Goal: Task Accomplishment & Management: Manage account settings

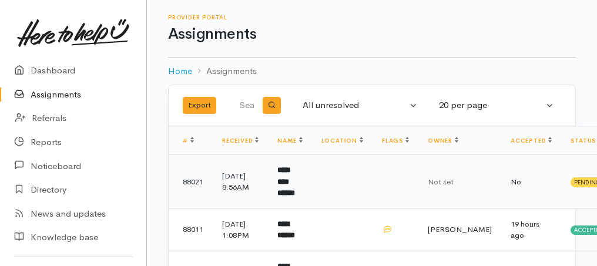
click at [295, 176] on b "**********" at bounding box center [286, 181] width 18 height 31
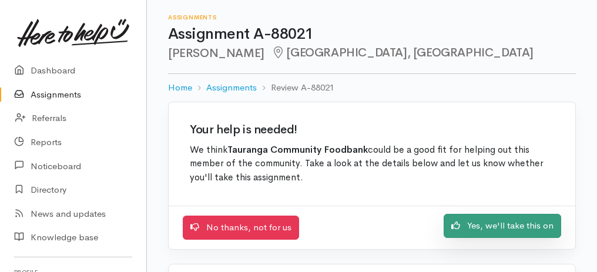
click at [502, 226] on link "Yes, we'll take this on" at bounding box center [502, 226] width 117 height 24
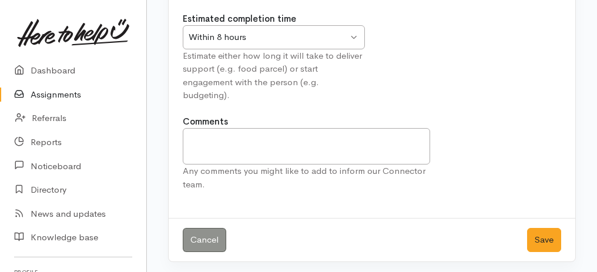
scroll to position [146, 0]
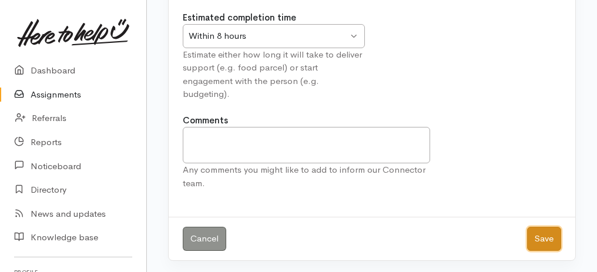
click at [549, 230] on button "Save" at bounding box center [544, 239] width 34 height 24
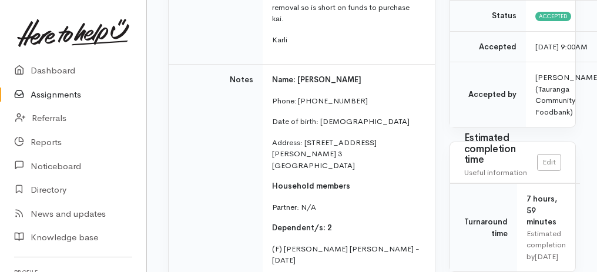
scroll to position [313, 0]
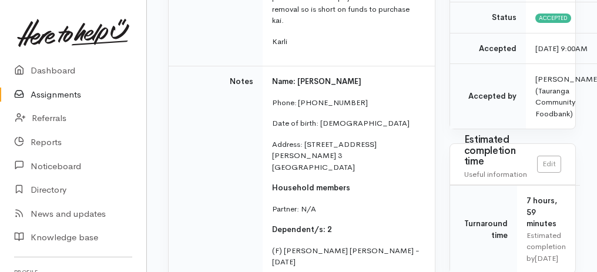
click at [66, 94] on link "Assignments" at bounding box center [73, 95] width 146 height 24
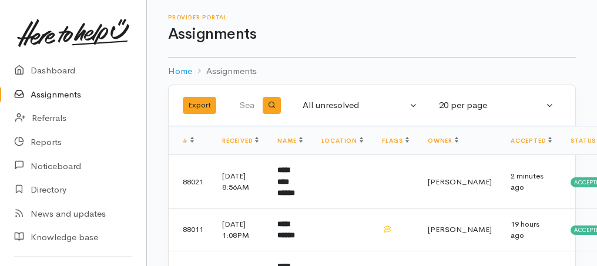
click at [45, 96] on link "Assignments" at bounding box center [73, 95] width 146 height 24
click at [48, 92] on link "Assignments" at bounding box center [73, 95] width 146 height 24
click at [53, 96] on link "Assignments" at bounding box center [73, 95] width 146 height 24
click at [56, 96] on link "Assignments" at bounding box center [73, 95] width 146 height 24
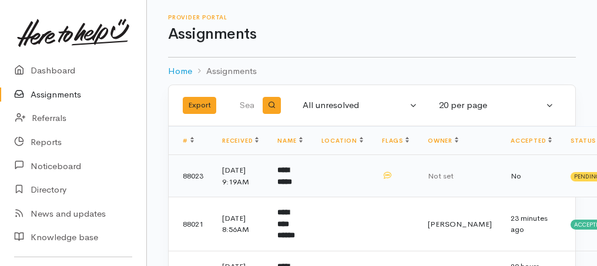
click at [292, 180] on b "**********" at bounding box center [284, 175] width 15 height 19
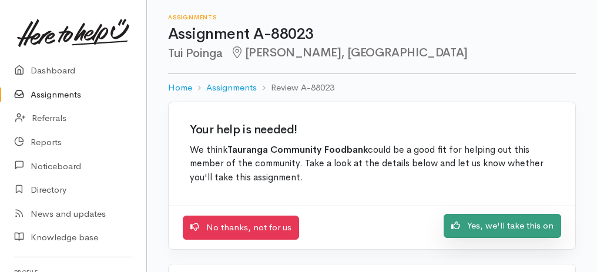
click at [509, 226] on link "Yes, we'll take this on" at bounding box center [502, 226] width 117 height 24
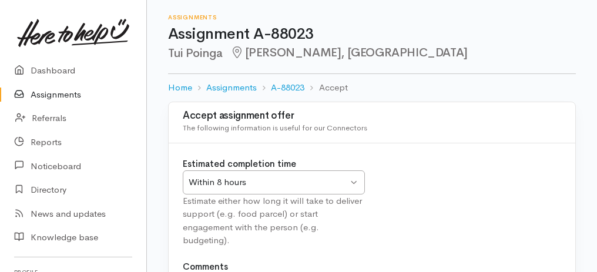
scroll to position [146, 0]
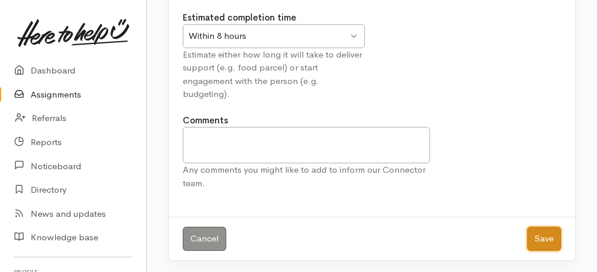
drag, startPoint x: 544, startPoint y: 236, endPoint x: 572, endPoint y: 217, distance: 33.4
click at [545, 236] on button "Save" at bounding box center [544, 239] width 34 height 24
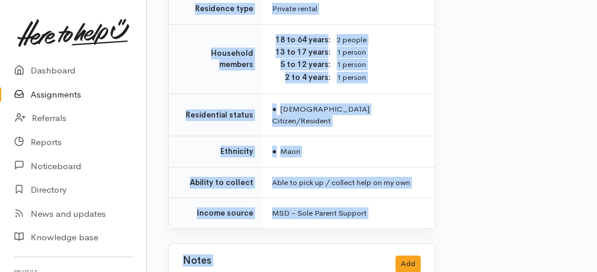
scroll to position [1408, 0]
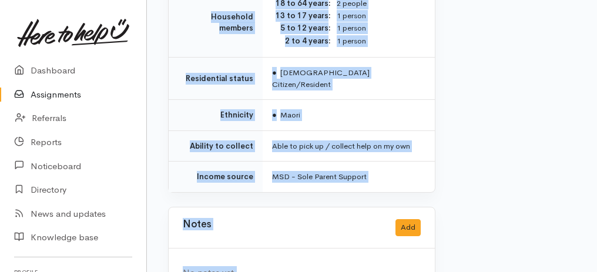
drag, startPoint x: 159, startPoint y: 130, endPoint x: 407, endPoint y: 290, distance: 295.8
copy div "Home Assignments A-88023 Take over Assignment : A-88023 This assignment is curr…"
click at [54, 98] on link "Assignments" at bounding box center [73, 95] width 146 height 24
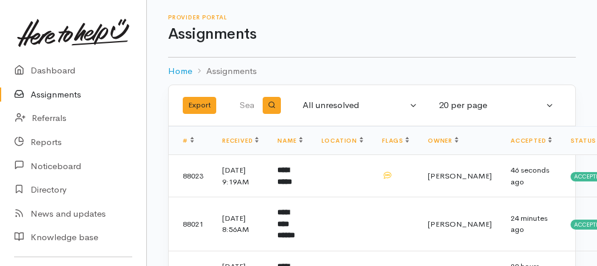
click at [46, 96] on link "Assignments" at bounding box center [73, 95] width 146 height 24
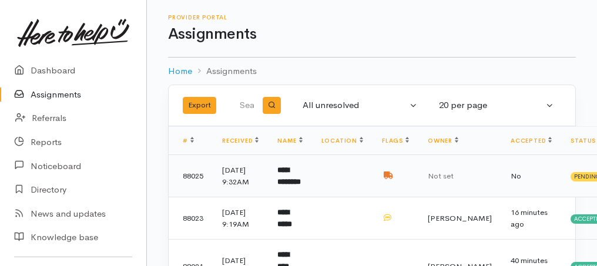
click at [290, 186] on b "**********" at bounding box center [288, 175] width 23 height 19
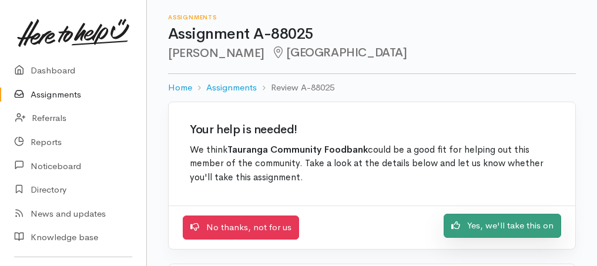
click at [528, 224] on link "Yes, we'll take this on" at bounding box center [502, 226] width 117 height 24
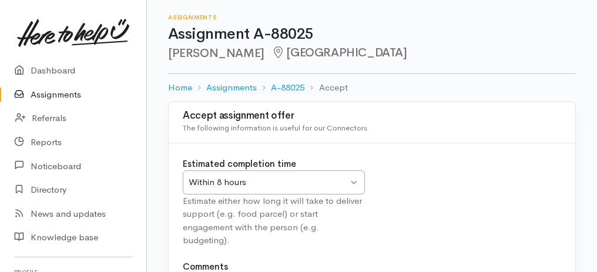
click at [351, 185] on div "Within 8 hours Within 8 hours" at bounding box center [274, 182] width 182 height 24
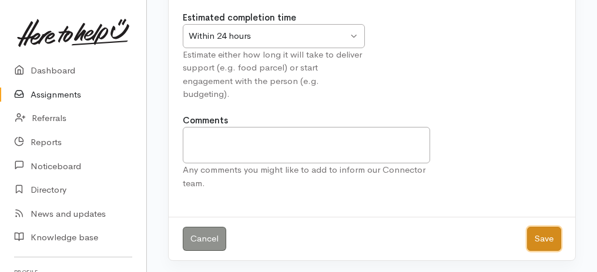
click at [555, 240] on button "Save" at bounding box center [544, 239] width 34 height 24
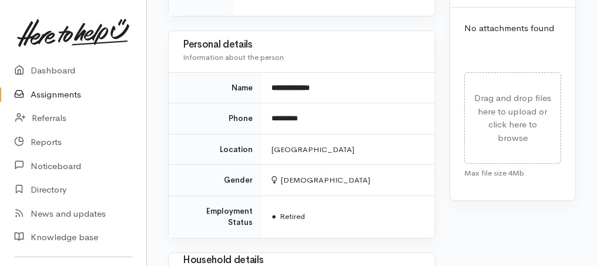
drag, startPoint x: 172, startPoint y: 164, endPoint x: 276, endPoint y: 262, distance: 142.1
click at [276, 262] on div "Needs assessment Evaluation from Connector Help requested Food support Message …" at bounding box center [301, 89] width 281 height 1157
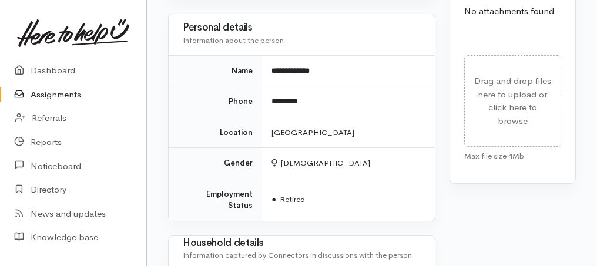
copy div "Needs assessment Evaluation from Connector Help requested Food support Message …"
click at [43, 95] on link "Assignments" at bounding box center [73, 95] width 146 height 24
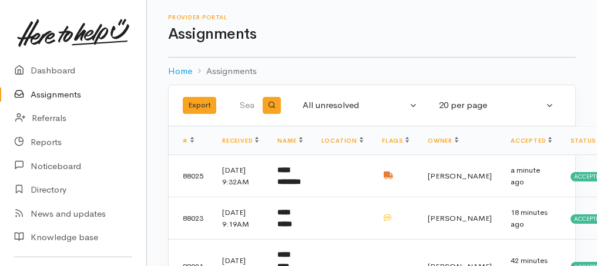
click at [54, 93] on link "Assignments" at bounding box center [73, 95] width 146 height 24
click at [58, 93] on link "Assignments" at bounding box center [73, 95] width 146 height 24
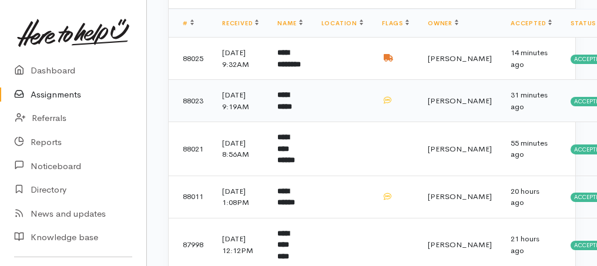
scroll to position [274, 0]
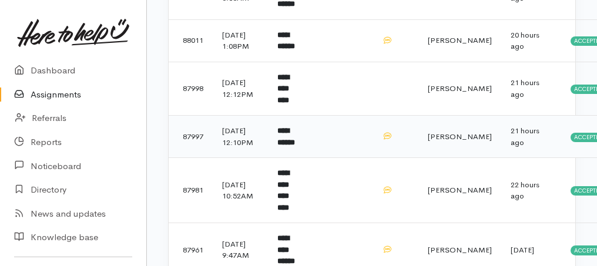
click at [284, 146] on b "**********" at bounding box center [286, 136] width 18 height 19
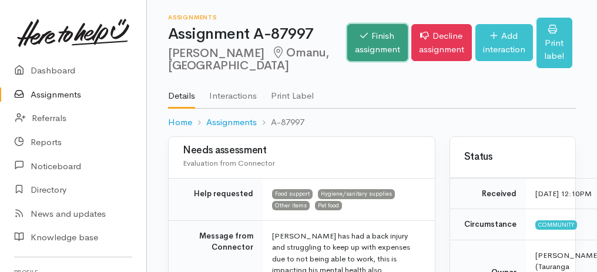
click at [347, 41] on link "Finish assignment" at bounding box center [377, 42] width 61 height 37
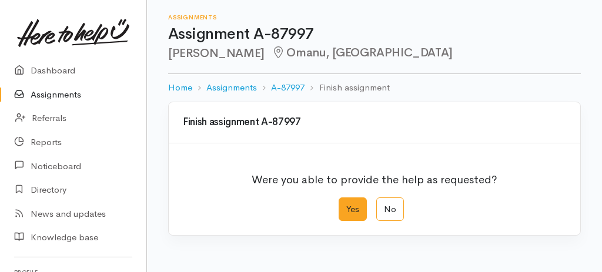
click at [349, 210] on label "Yes" at bounding box center [352, 209] width 28 height 24
click at [346, 205] on input "Yes" at bounding box center [342, 201] width 8 height 8
radio input "true"
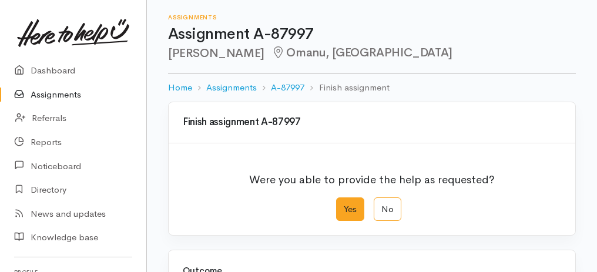
click at [347, 209] on label "Yes" at bounding box center [350, 209] width 28 height 24
click at [344, 205] on input "Yes" at bounding box center [340, 201] width 8 height 8
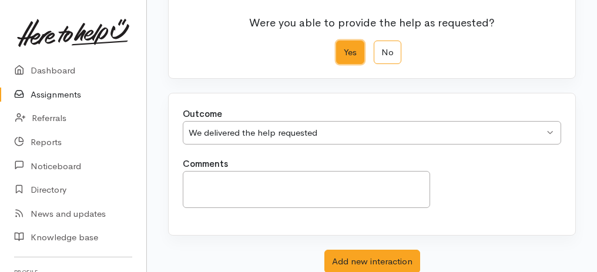
scroll to position [234, 0]
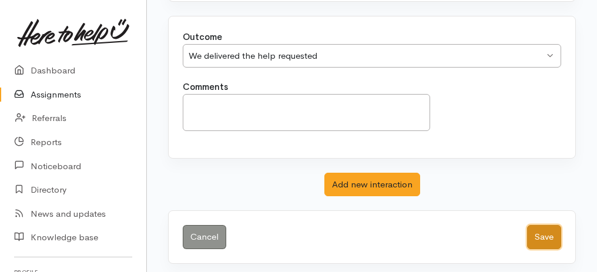
click at [552, 236] on button "Save" at bounding box center [544, 237] width 34 height 24
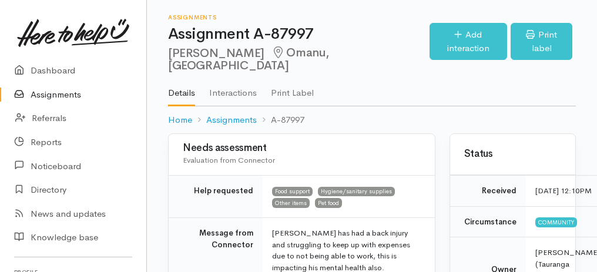
click at [51, 98] on link "Assignments" at bounding box center [73, 95] width 146 height 24
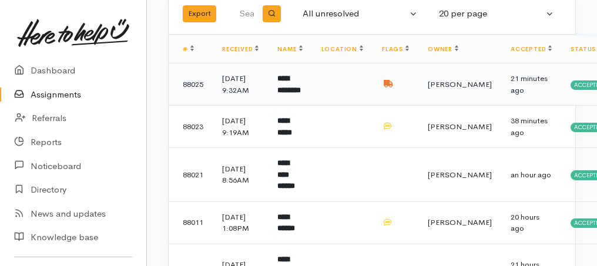
scroll to position [156, 0]
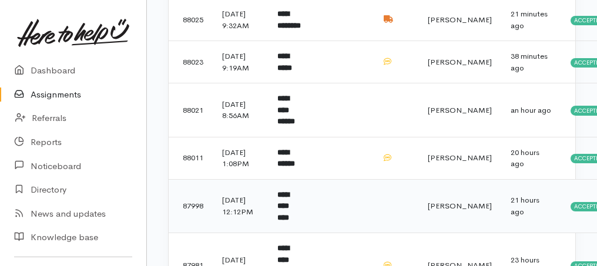
click at [289, 221] on b "**********" at bounding box center [283, 206] width 12 height 31
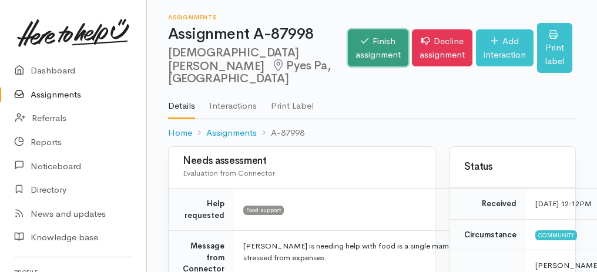
click at [348, 49] on link "Finish assignment" at bounding box center [378, 47] width 61 height 37
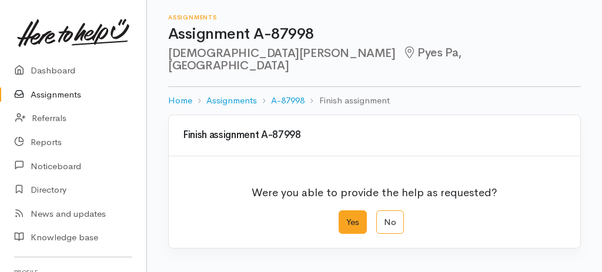
click at [361, 211] on label "Yes" at bounding box center [352, 222] width 28 height 24
click at [346, 211] on input "Yes" at bounding box center [342, 214] width 8 height 8
radio input "true"
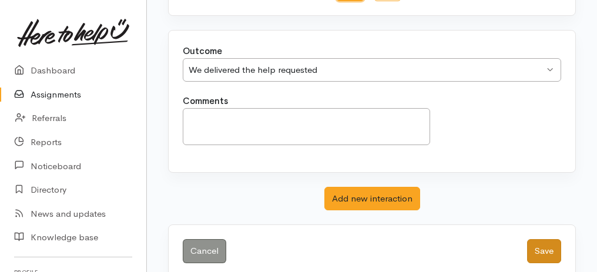
scroll to position [234, 0]
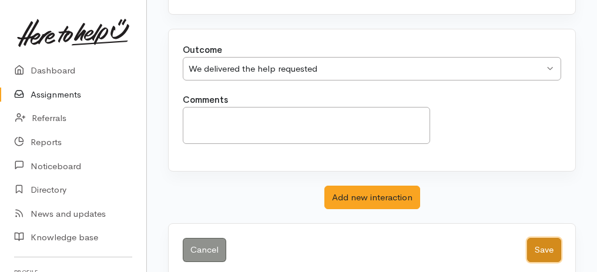
click at [552, 238] on button "Save" at bounding box center [544, 250] width 34 height 24
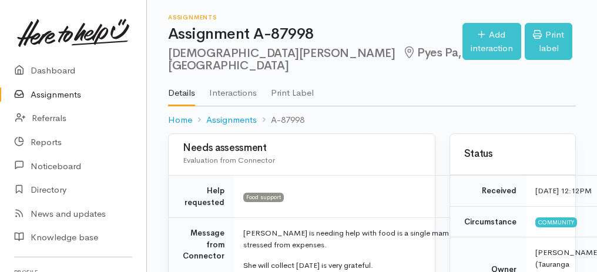
click at [70, 96] on link "Assignments" at bounding box center [73, 95] width 146 height 24
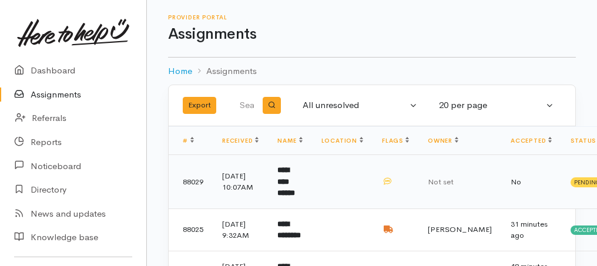
click at [290, 189] on b "**********" at bounding box center [286, 181] width 18 height 31
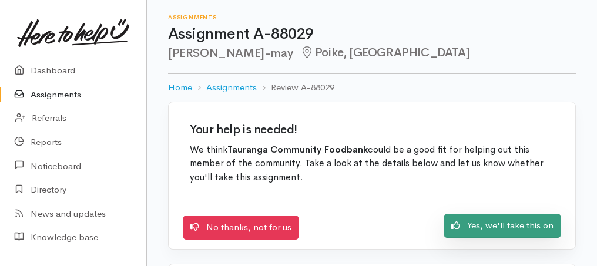
click at [542, 226] on link "Yes, we'll take this on" at bounding box center [502, 226] width 117 height 24
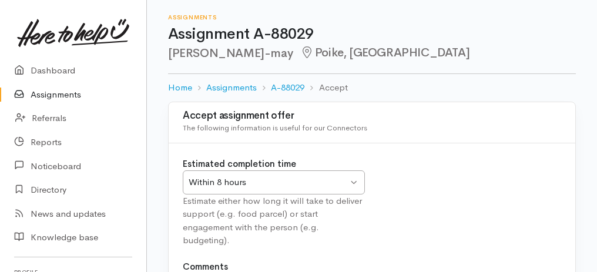
scroll to position [146, 0]
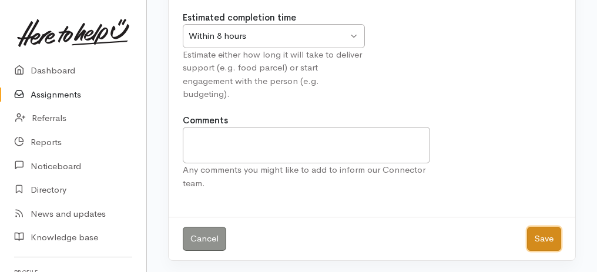
click at [546, 231] on button "Save" at bounding box center [544, 239] width 34 height 24
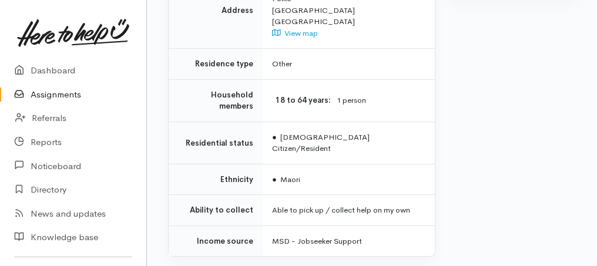
scroll to position [906, 0]
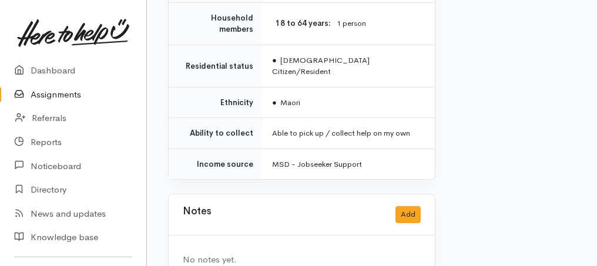
drag, startPoint x: 163, startPoint y: 97, endPoint x: 326, endPoint y: 263, distance: 232.6
copy div "**********"
click at [257, 203] on div "Notes Add" at bounding box center [302, 215] width 238 height 24
click at [286, 203] on div "Notes Add" at bounding box center [302, 215] width 238 height 24
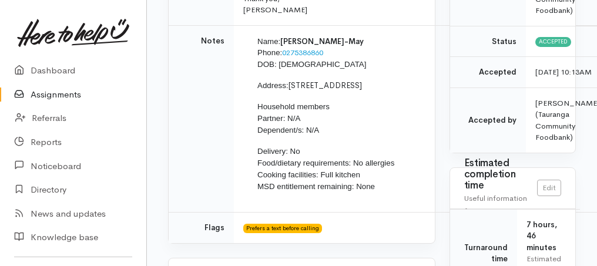
scroll to position [123, 0]
